Goal: Navigation & Orientation: Find specific page/section

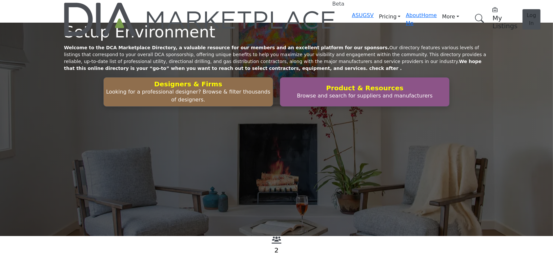
drag, startPoint x: 506, startPoint y: 79, endPoint x: 499, endPoint y: 74, distance: 9.5
click at [506, 79] on div "Setup Environment Welcome to the DCA Marketplace Directory, a valuable resource…" at bounding box center [276, 129] width 553 height 213
click at [527, 12] on span "Log In" at bounding box center [532, 19] width 10 height 14
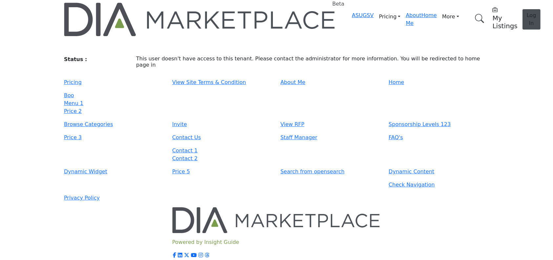
click at [281, 73] on main "Invite Supplier Invite Supplier Invite Supplier Invite Supplier" at bounding box center [276, 64] width 553 height 18
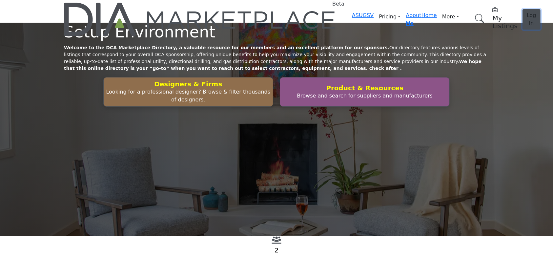
click at [527, 12] on span "Log In" at bounding box center [532, 19] width 10 height 14
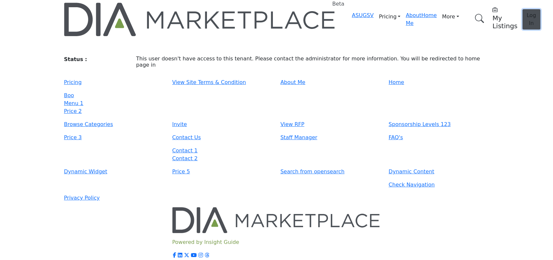
click at [523, 13] on button "Log In" at bounding box center [532, 19] width 18 height 20
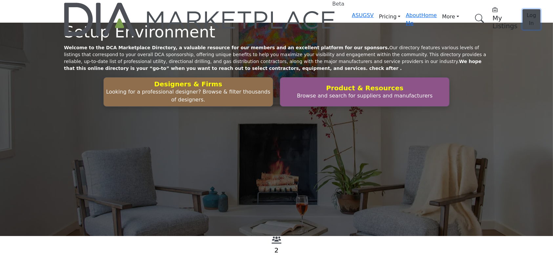
click at [523, 9] on button "Log In" at bounding box center [532, 19] width 18 height 20
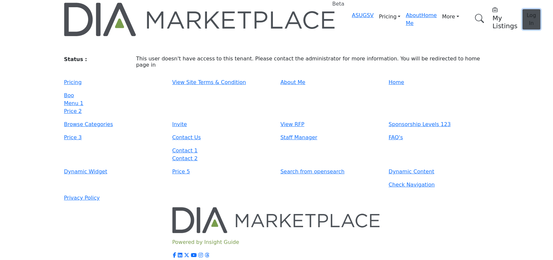
click at [527, 12] on span "Log In" at bounding box center [532, 19] width 10 height 14
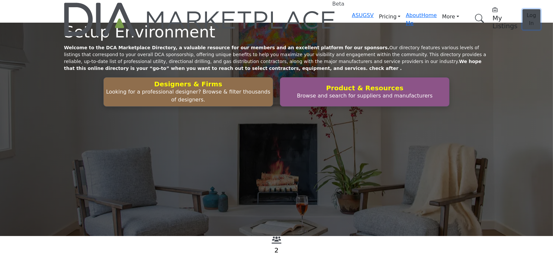
click at [527, 13] on span "Log In" at bounding box center [532, 19] width 10 height 14
